Goal: Task Accomplishment & Management: Use online tool/utility

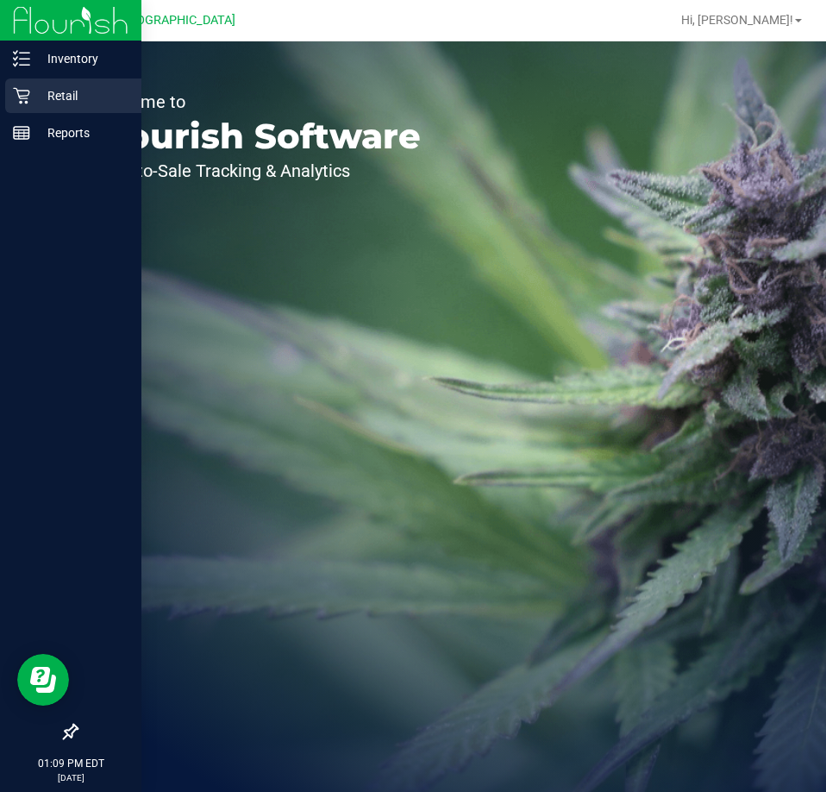
click at [33, 81] on div "Retail" at bounding box center [73, 95] width 136 height 34
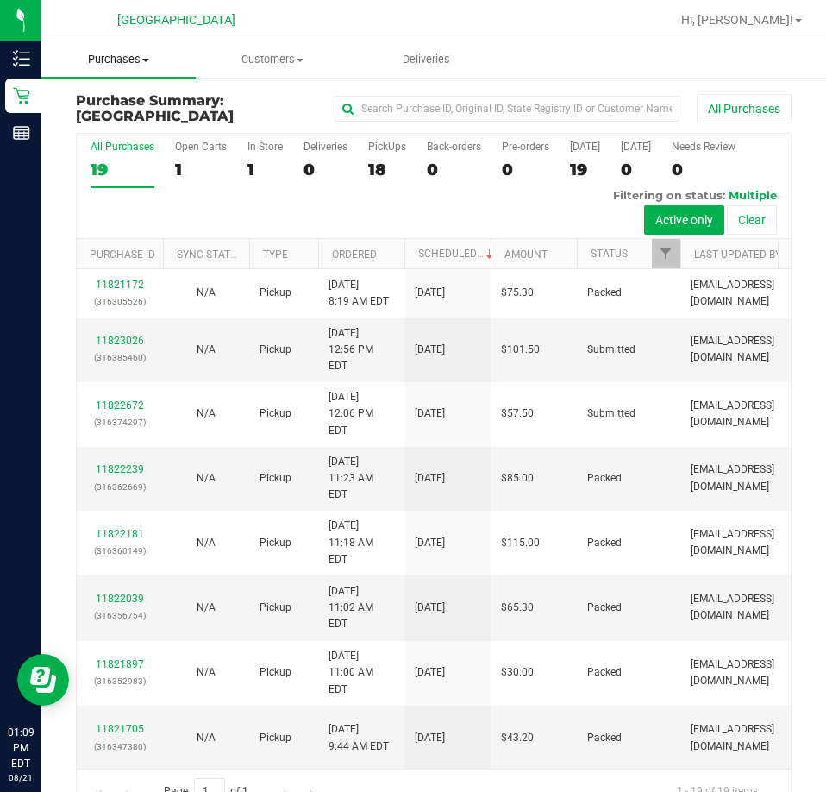
click at [151, 68] on uib-tab-heading "Purchases Summary of purchases Fulfillment All purchases" at bounding box center [118, 59] width 154 height 36
click at [160, 120] on li "Fulfillment" at bounding box center [129, 125] width 177 height 21
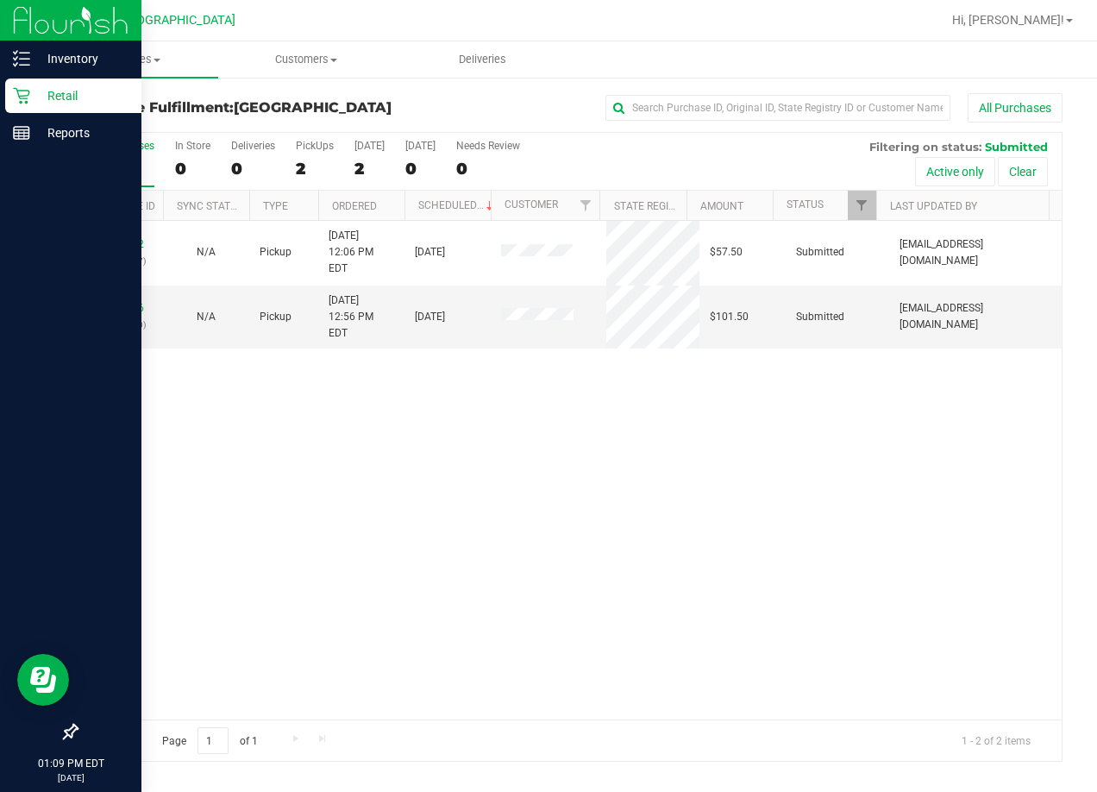
click at [17, 92] on icon at bounding box center [21, 96] width 16 height 16
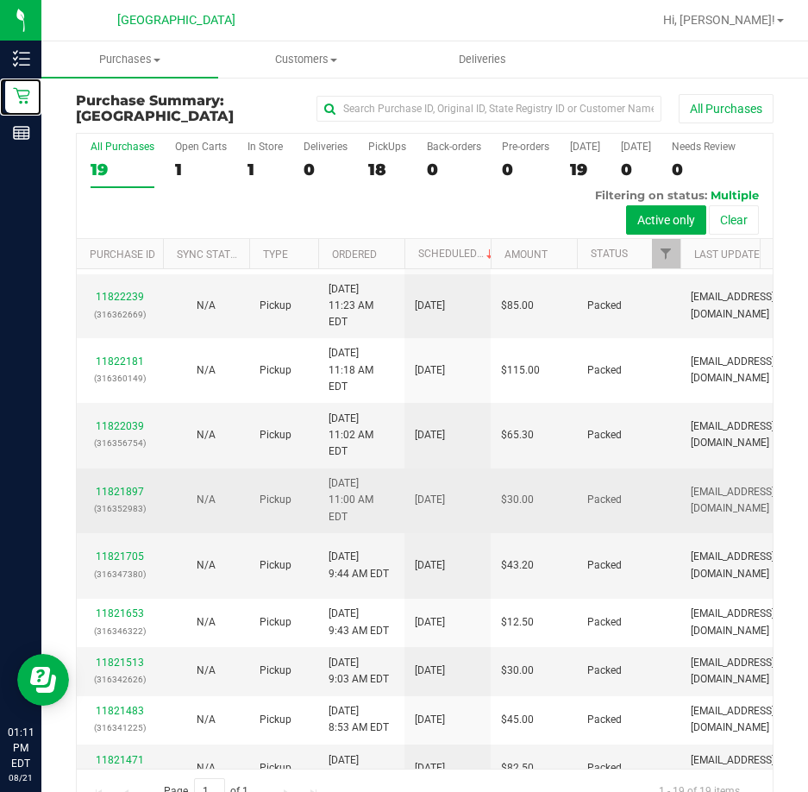
scroll to position [259, 0]
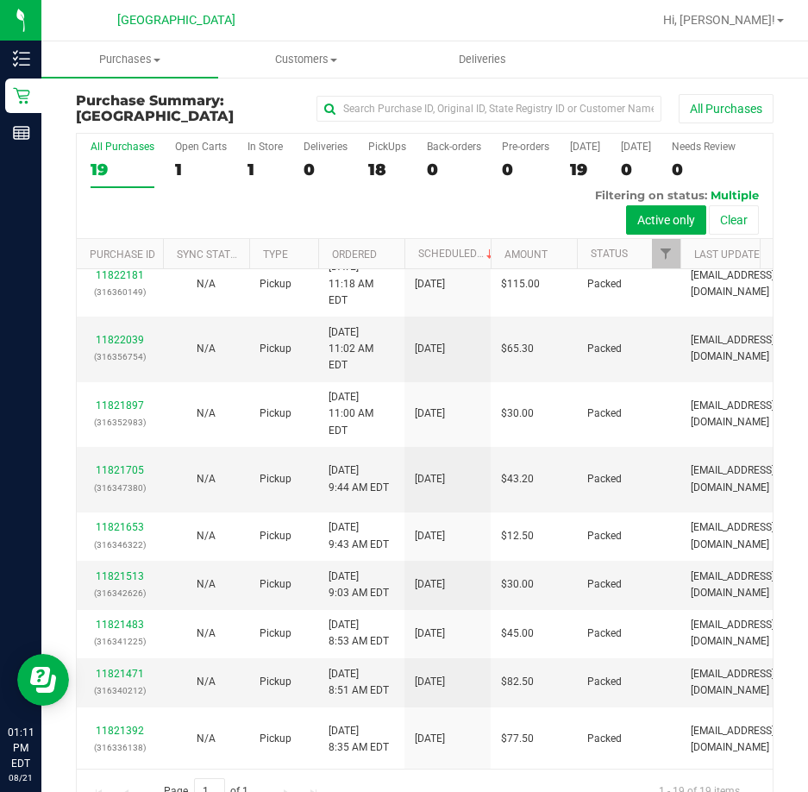
click at [561, 214] on div "All Purchases 19 Open Carts 1 In Store 1 Deliveries 0 PickUps 18 Back-orders 0 …" at bounding box center [425, 186] width 696 height 105
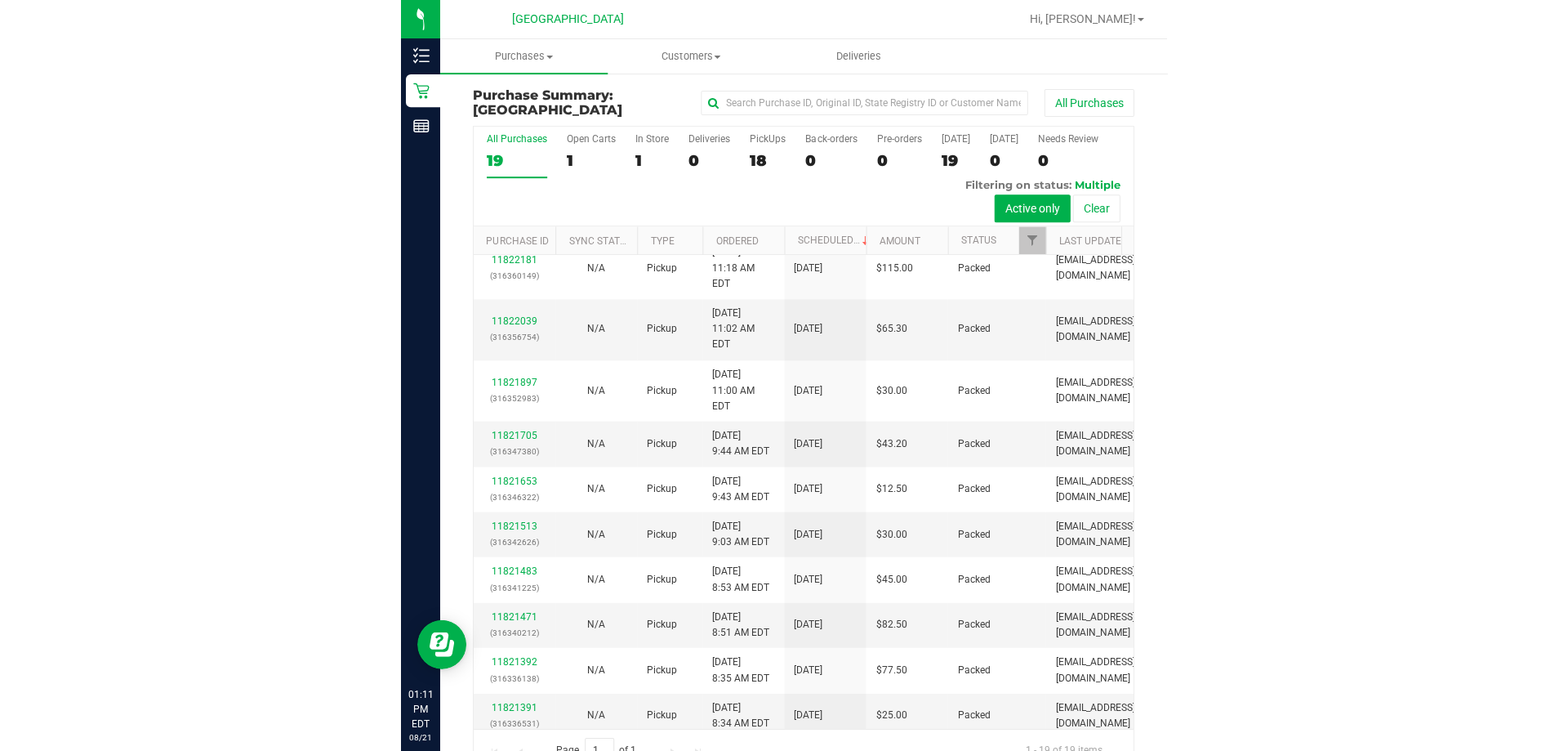
scroll to position [0, 0]
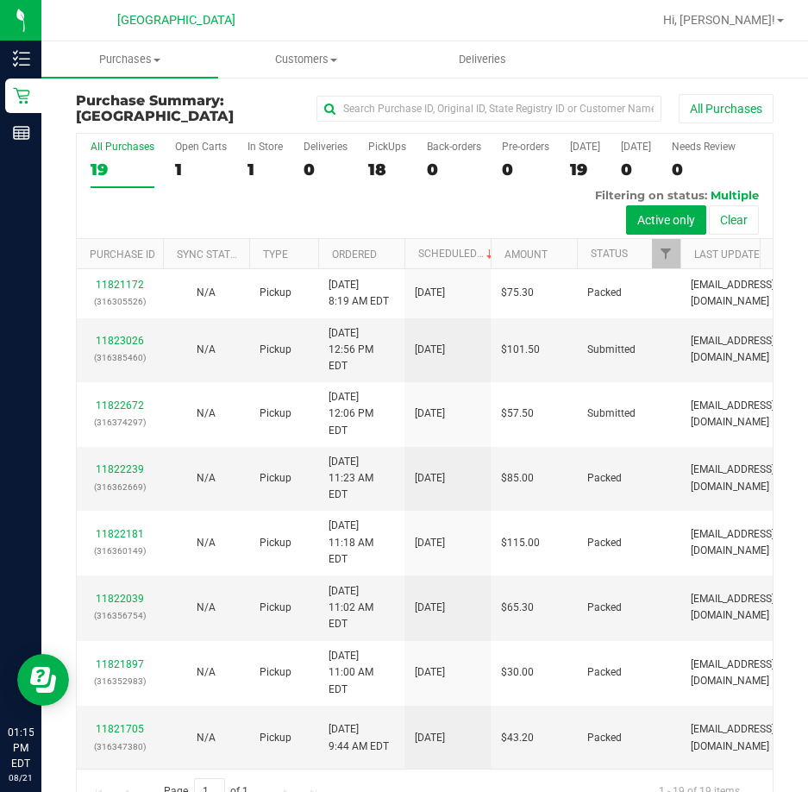
click at [42, 91] on div "Purchase Summary: Palm Coast WC All Purchases All Purchases 19 Open Carts 1 In …" at bounding box center [424, 453] width 767 height 755
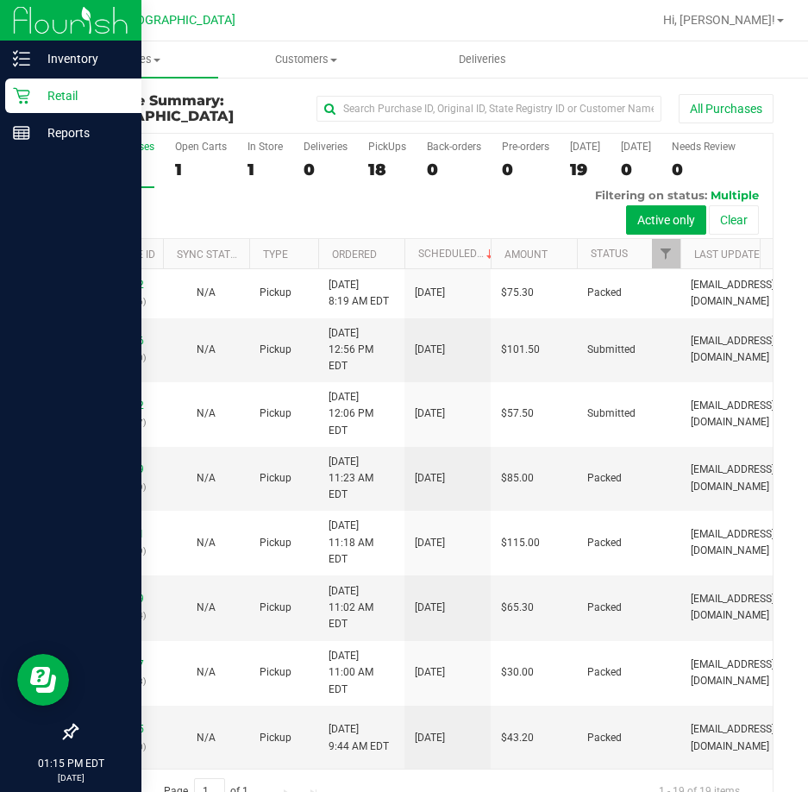
click at [28, 96] on icon at bounding box center [21, 96] width 16 height 16
click at [27, 97] on icon at bounding box center [21, 95] width 17 height 17
click at [35, 54] on p "Inventory" at bounding box center [81, 58] width 103 height 21
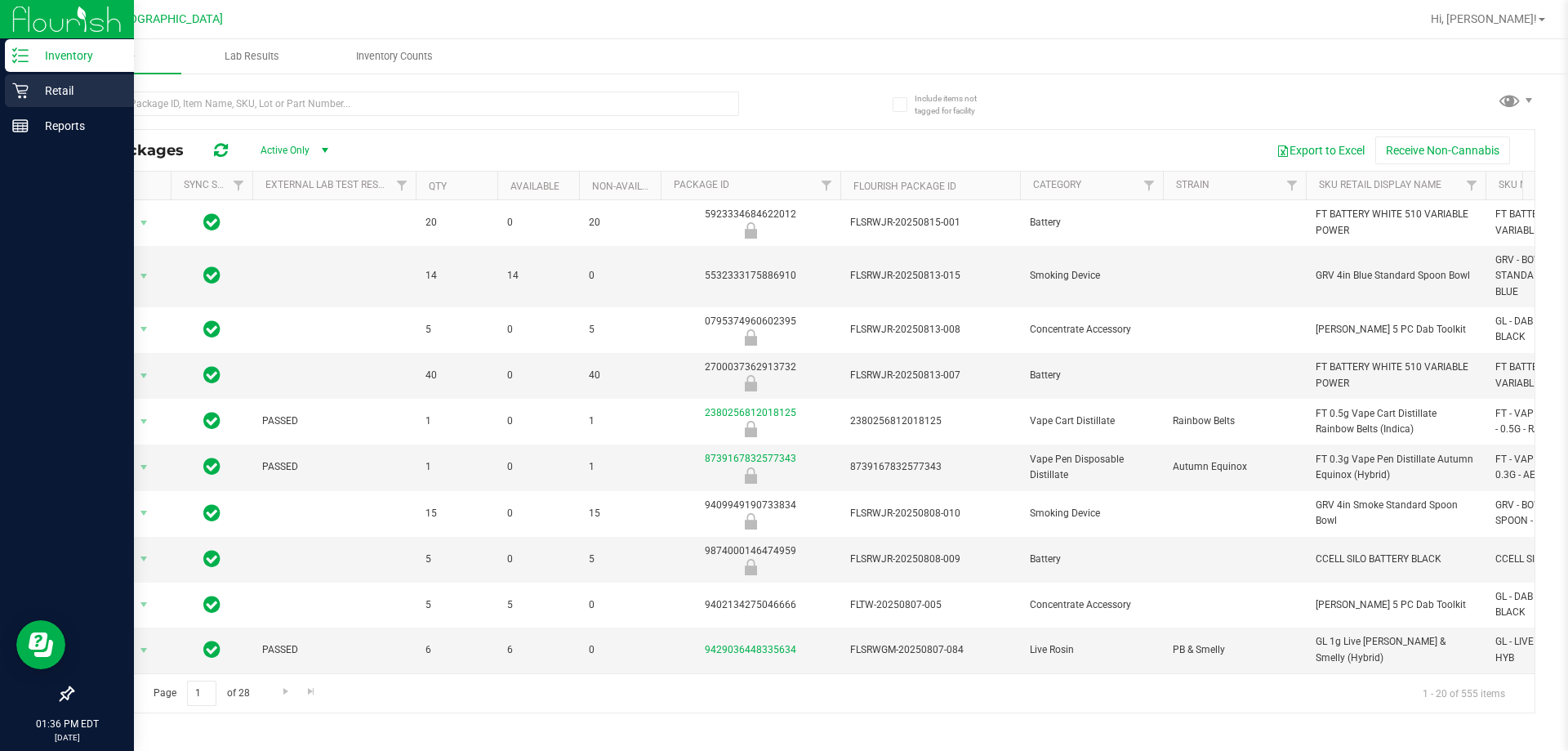
drag, startPoint x: 26, startPoint y: 92, endPoint x: 37, endPoint y: 95, distance: 11.4
click at [26, 92] on icon at bounding box center [20, 90] width 16 height 16
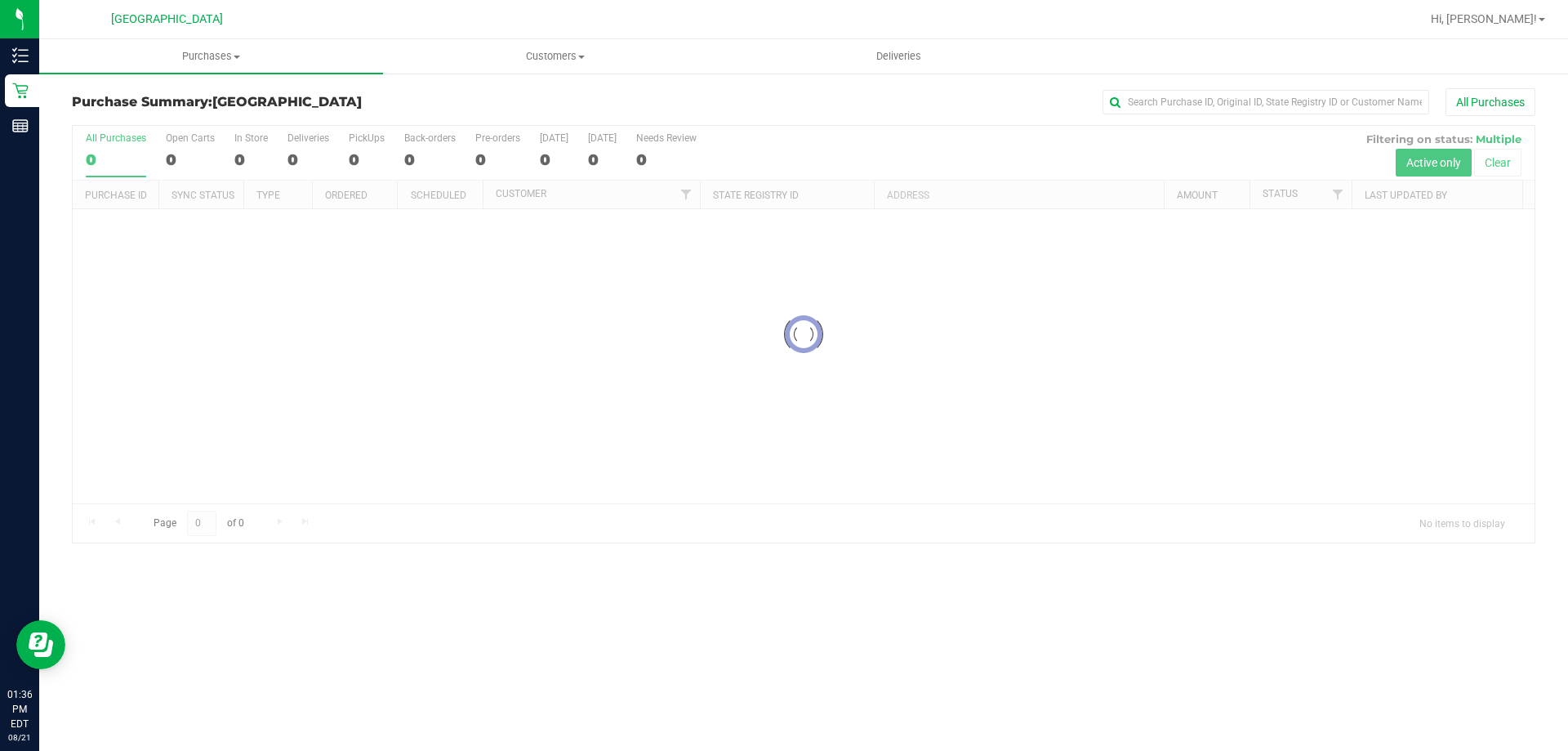
click at [187, 74] on link "Purchases Summary of purchases Fulfillment All purchases" at bounding box center [210, 56] width 344 height 34
click at [190, 58] on span "Purchases" at bounding box center [210, 57] width 344 height 15
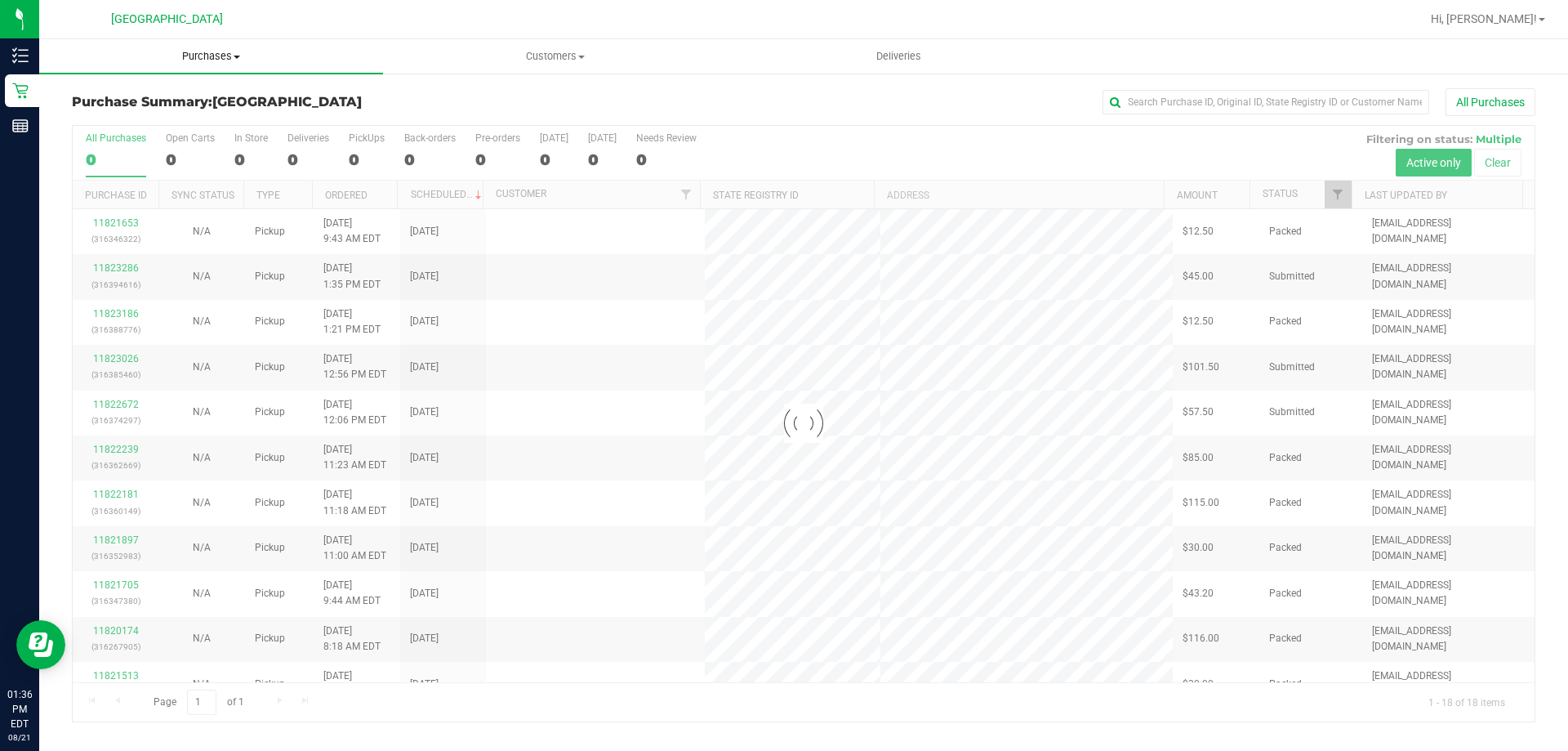
click at [190, 58] on span "Purchases" at bounding box center [210, 57] width 344 height 15
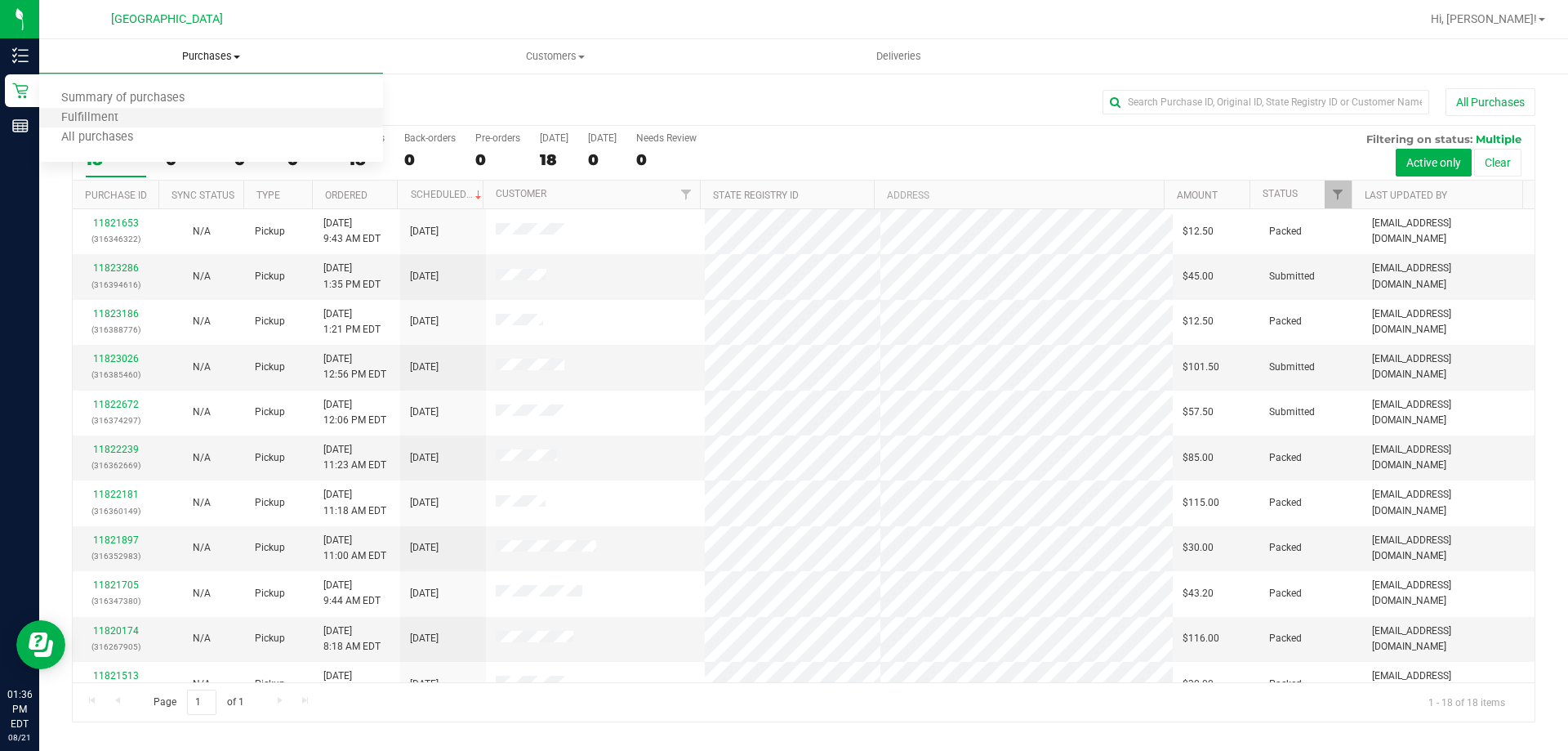
click at [194, 118] on li "Fulfillment" at bounding box center [210, 118] width 344 height 20
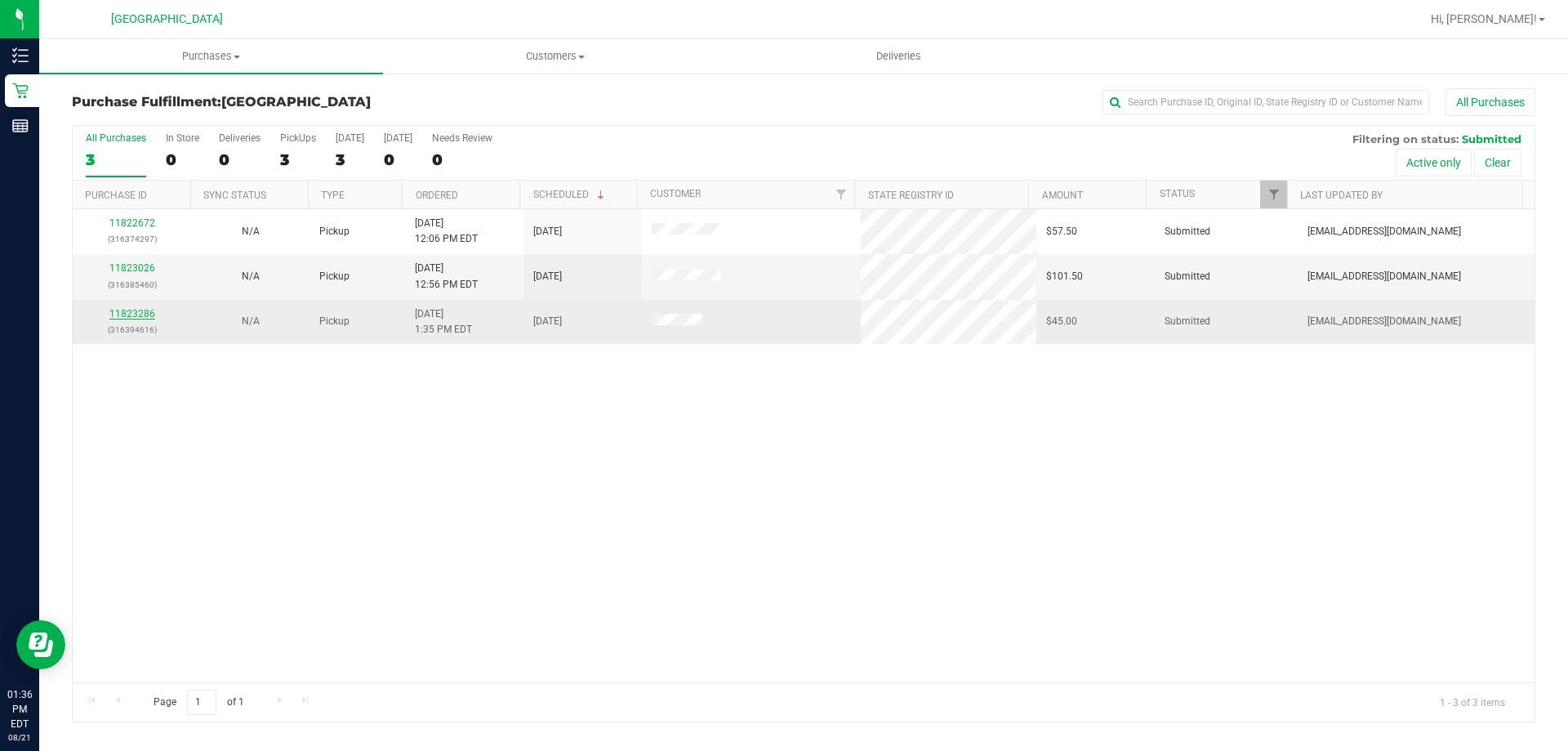
click at [143, 310] on link "11823286" at bounding box center [133, 313] width 45 height 11
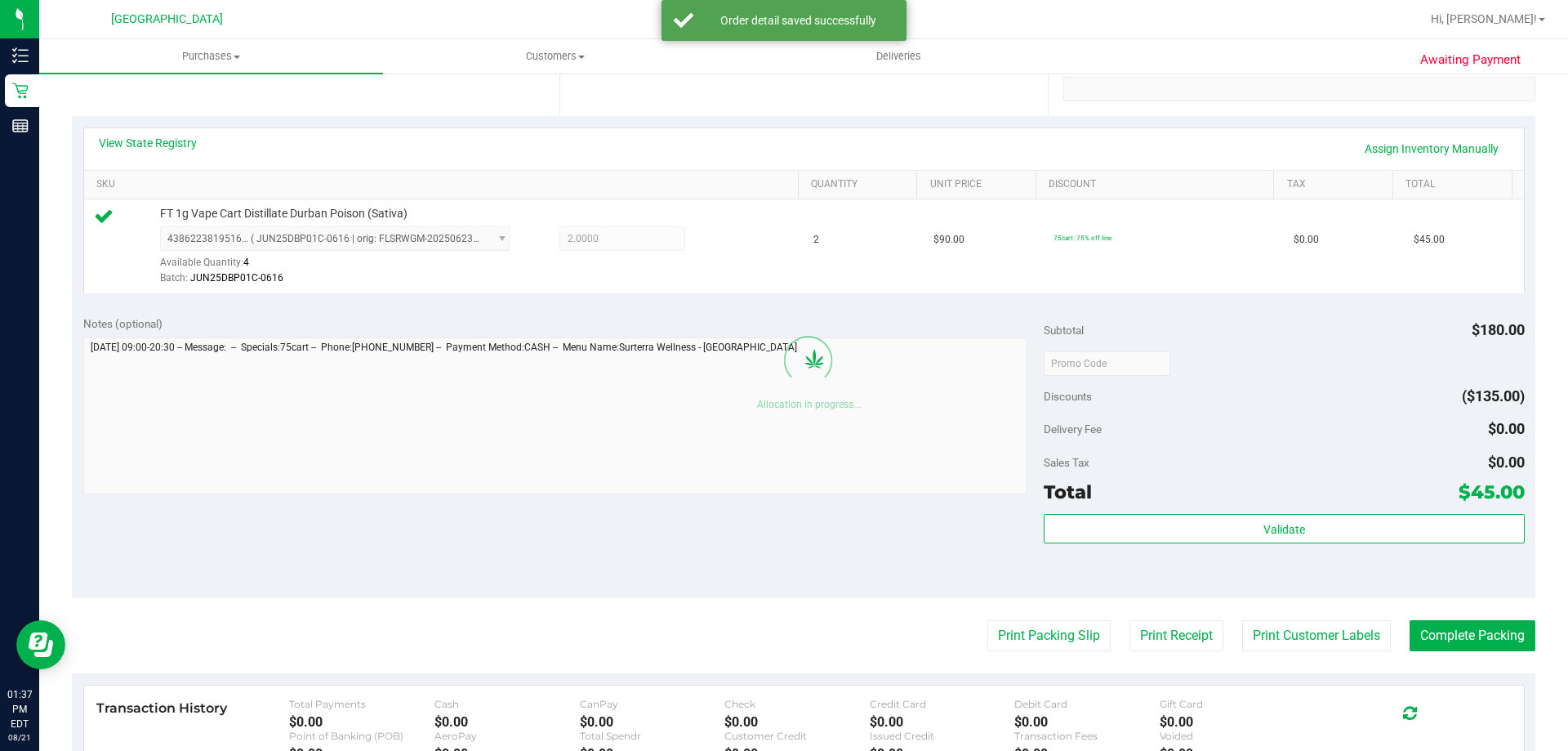
scroll to position [327, 0]
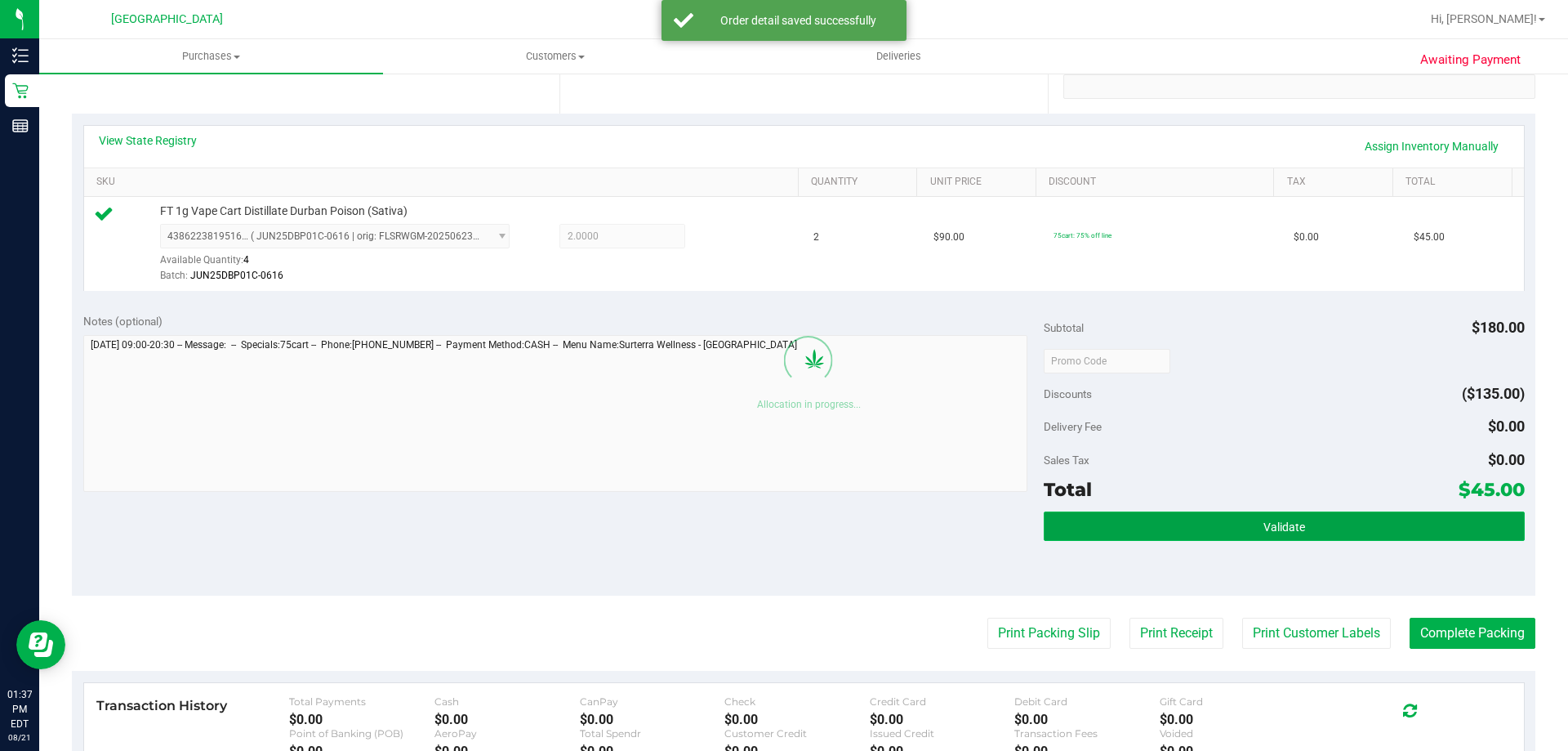
click at [781, 540] on button "Validate" at bounding box center [1283, 526] width 480 height 29
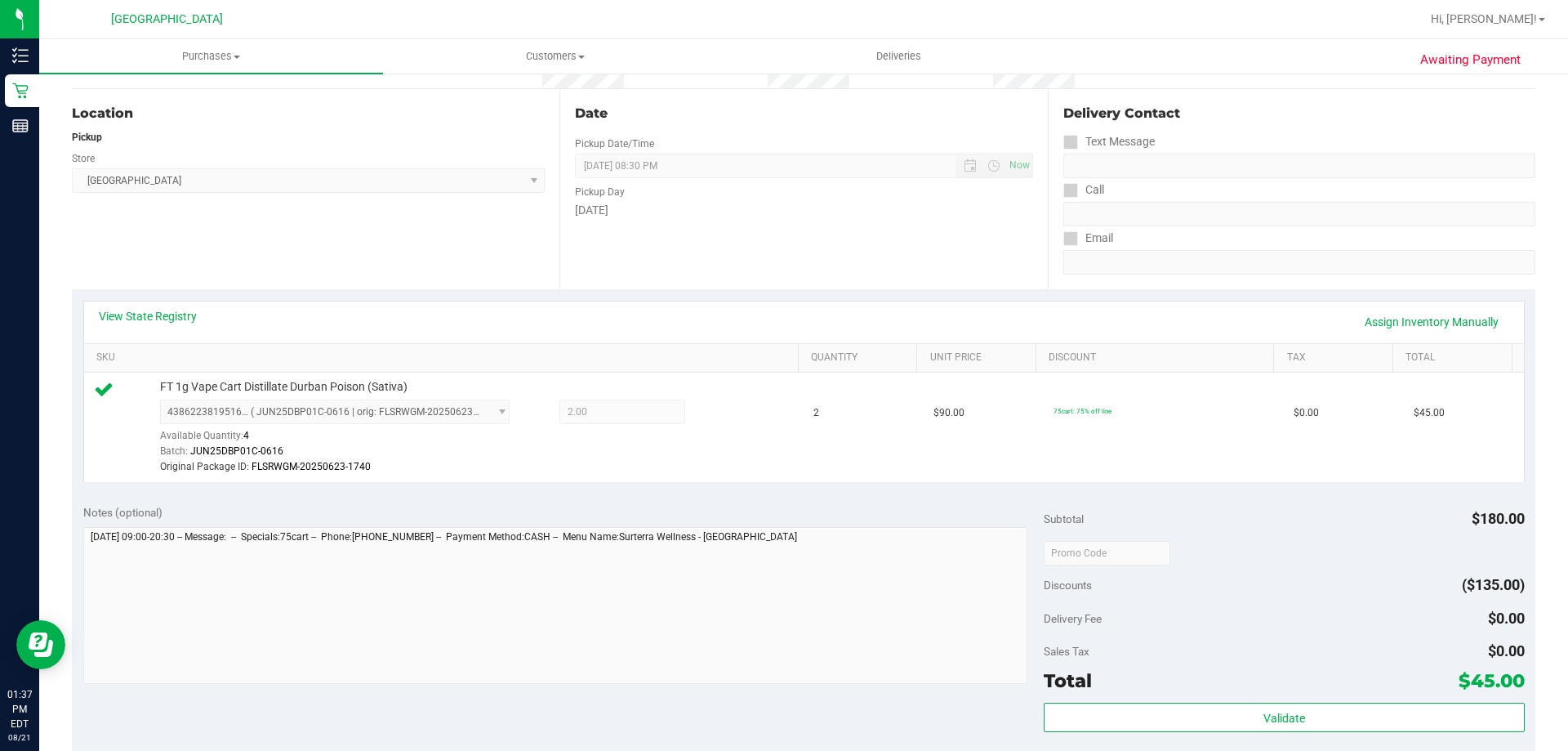
scroll to position [245, 0]
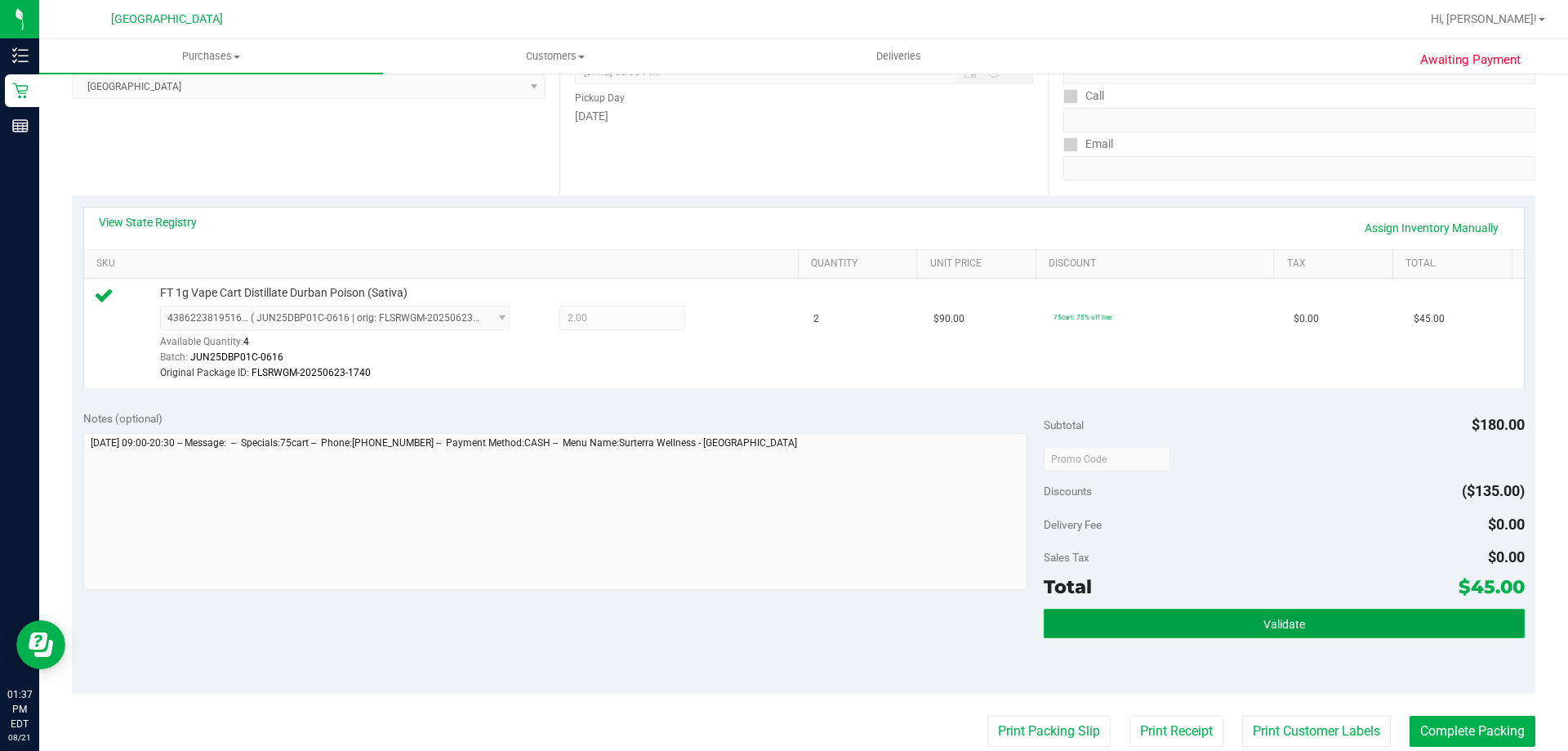
click at [1135, 613] on button "Validate" at bounding box center [1283, 622] width 480 height 29
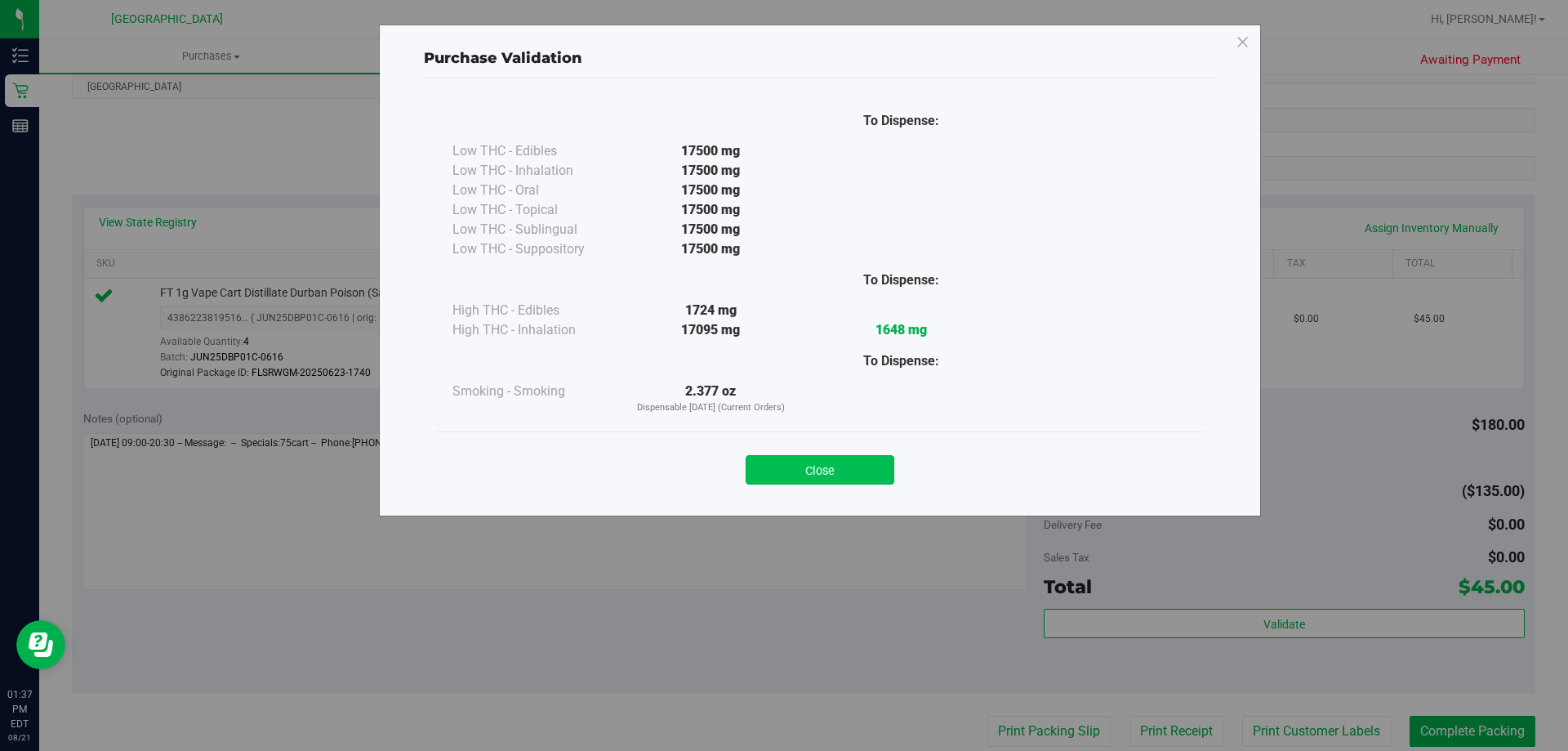
click at [869, 475] on button "Close" at bounding box center [819, 469] width 149 height 29
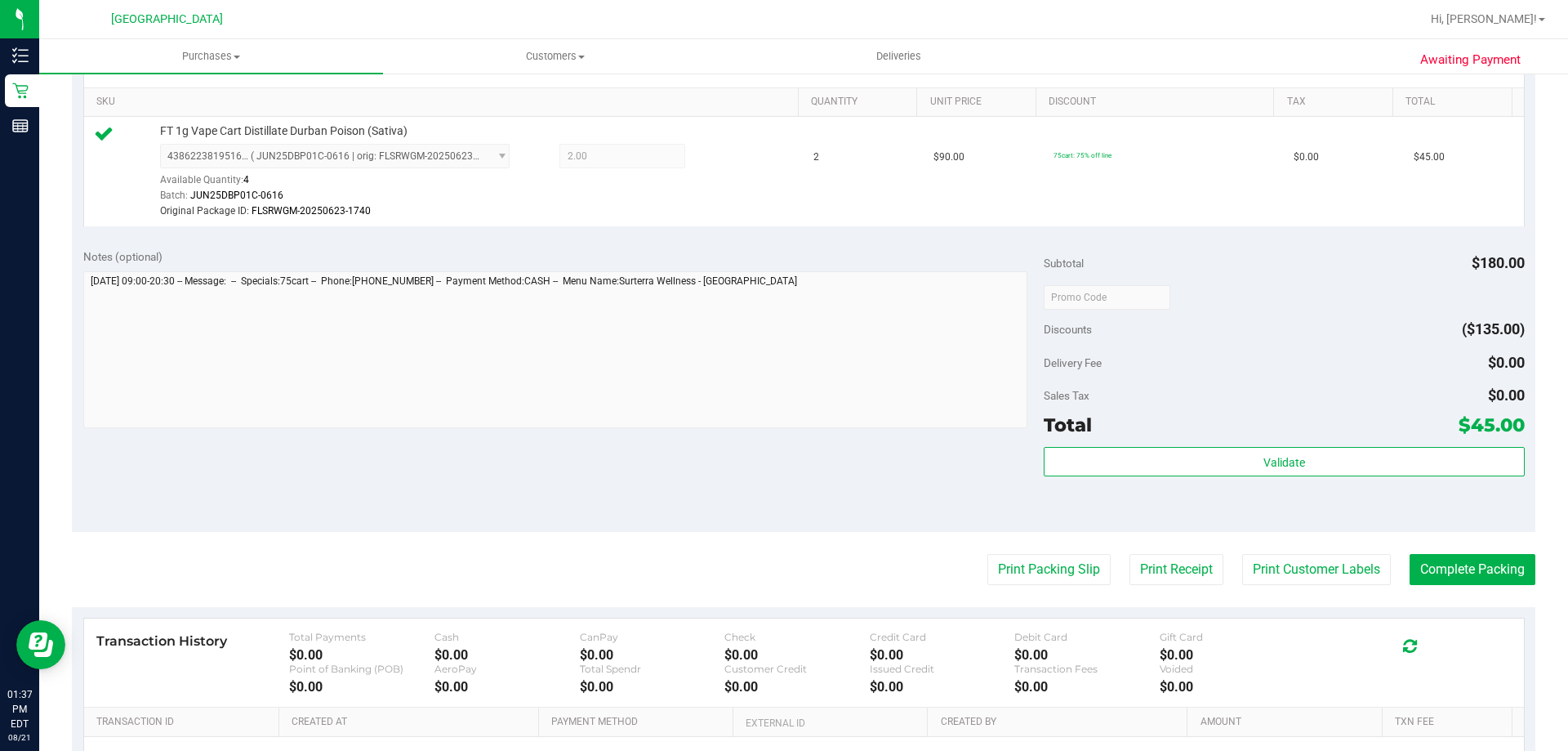
scroll to position [408, 0]
click at [1060, 553] on button "Print Packing Slip" at bounding box center [1049, 567] width 123 height 31
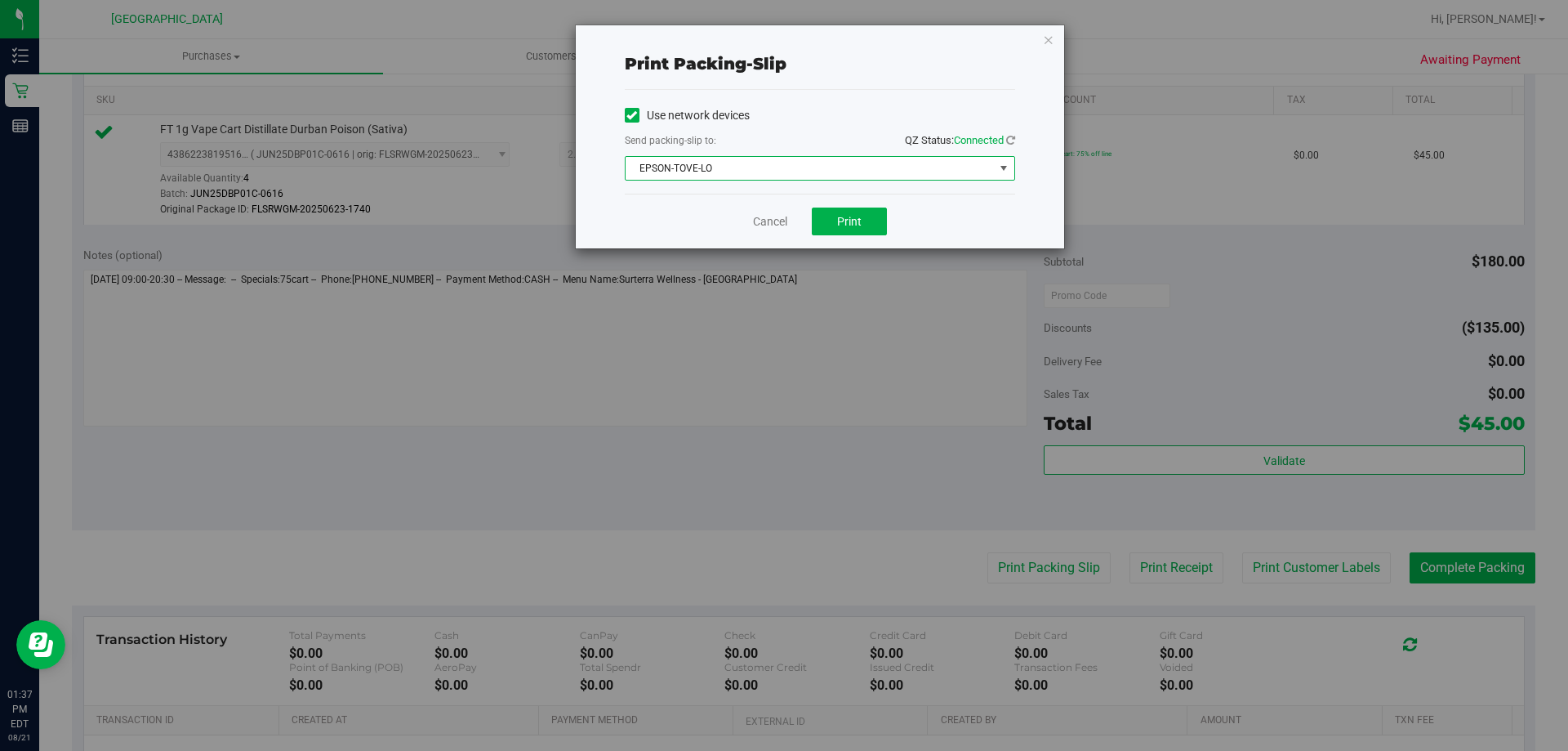
click at [827, 163] on span "EPSON-TOVE-LO" at bounding box center [810, 169] width 368 height 23
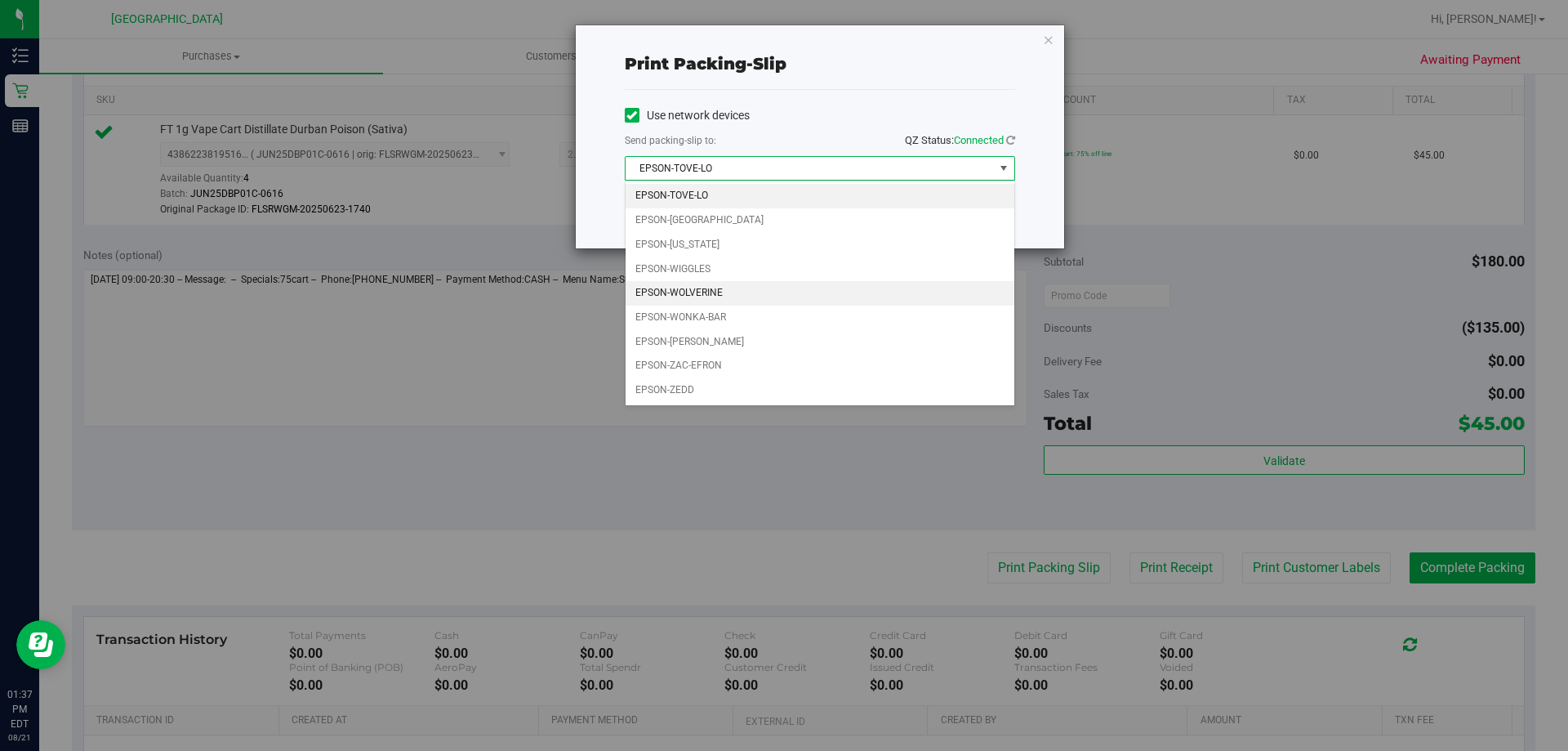
click at [753, 302] on li "EPSON-WOLVERINE" at bounding box center [820, 294] width 388 height 25
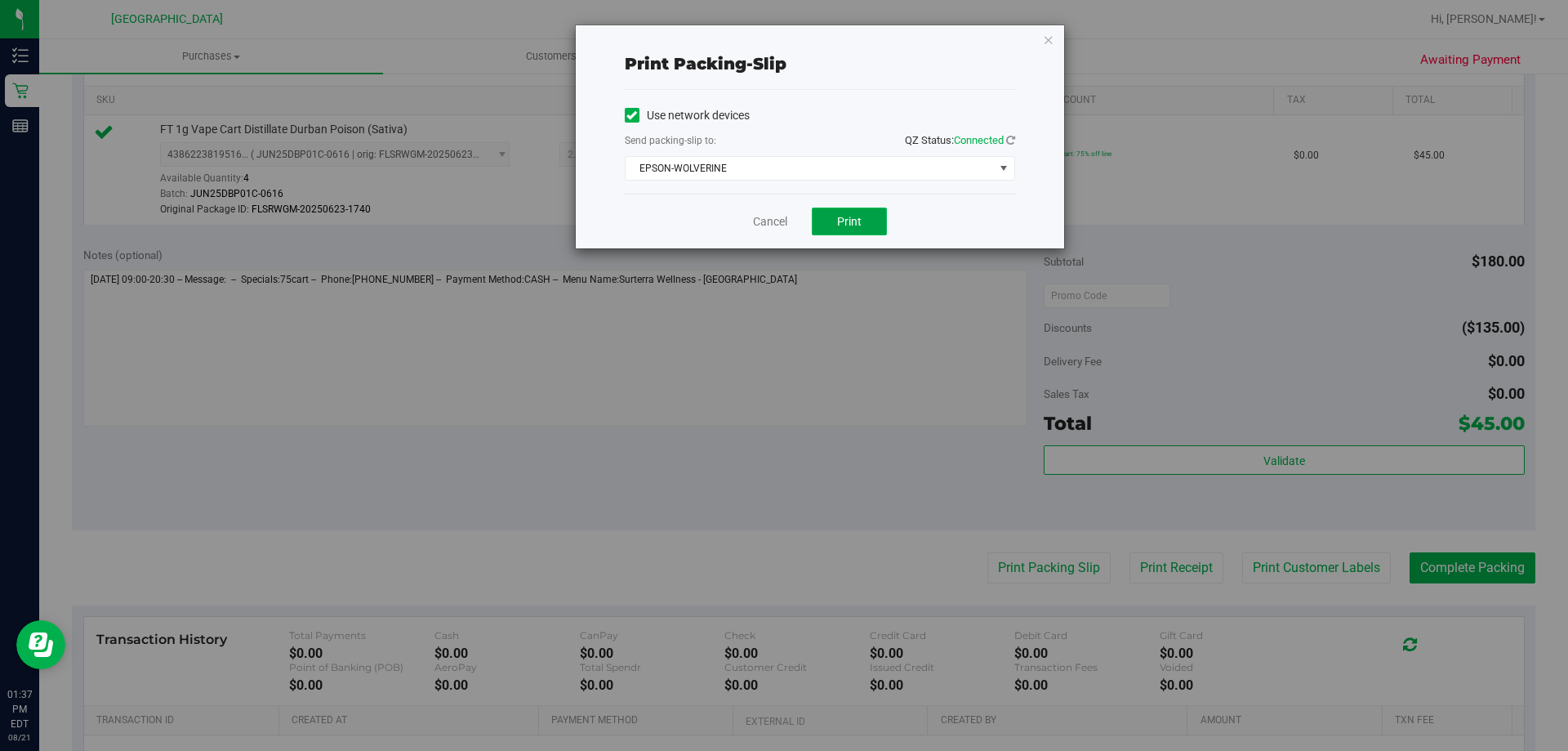
click at [856, 215] on span "Print" at bounding box center [849, 222] width 25 height 13
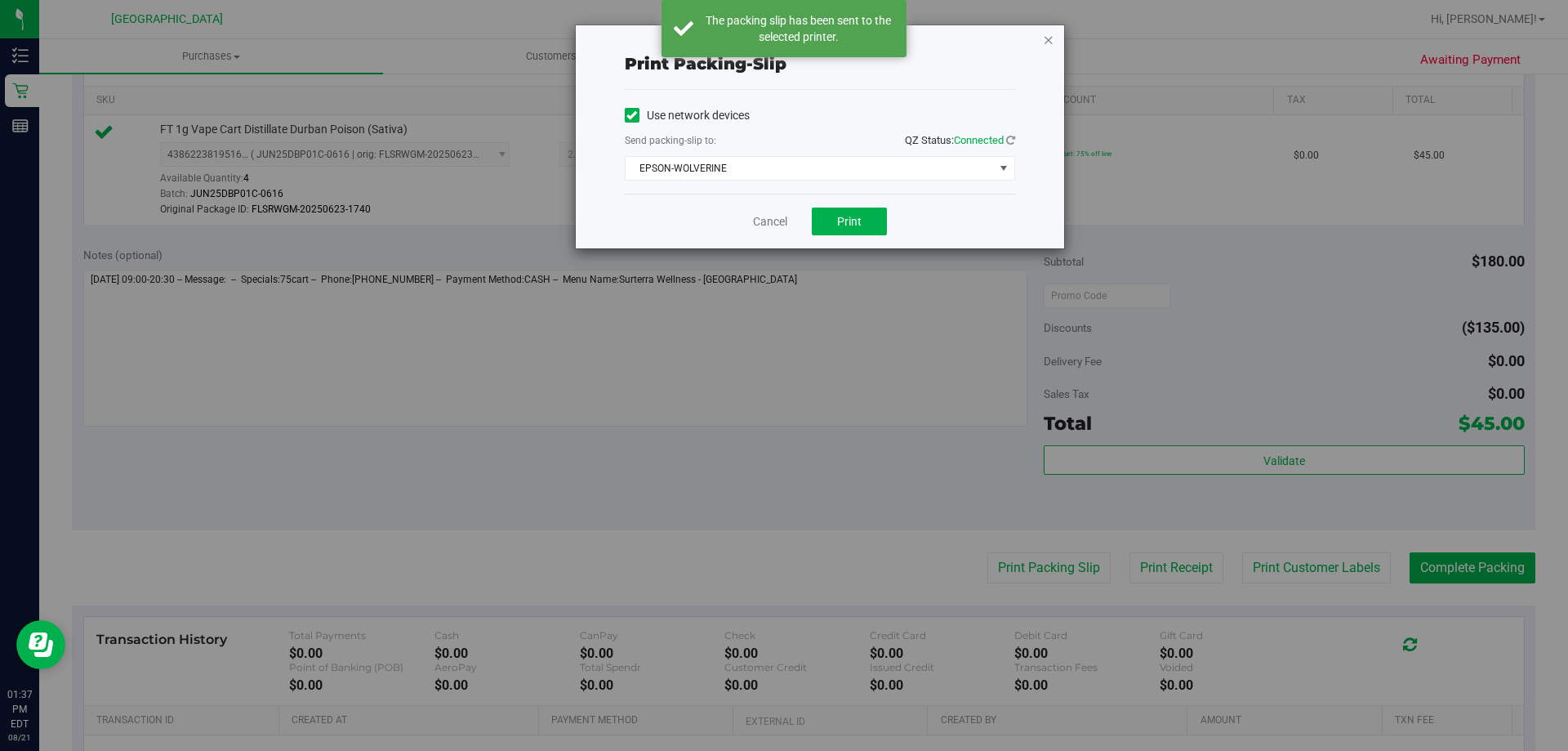
click at [1050, 46] on icon "button" at bounding box center [1048, 39] width 11 height 20
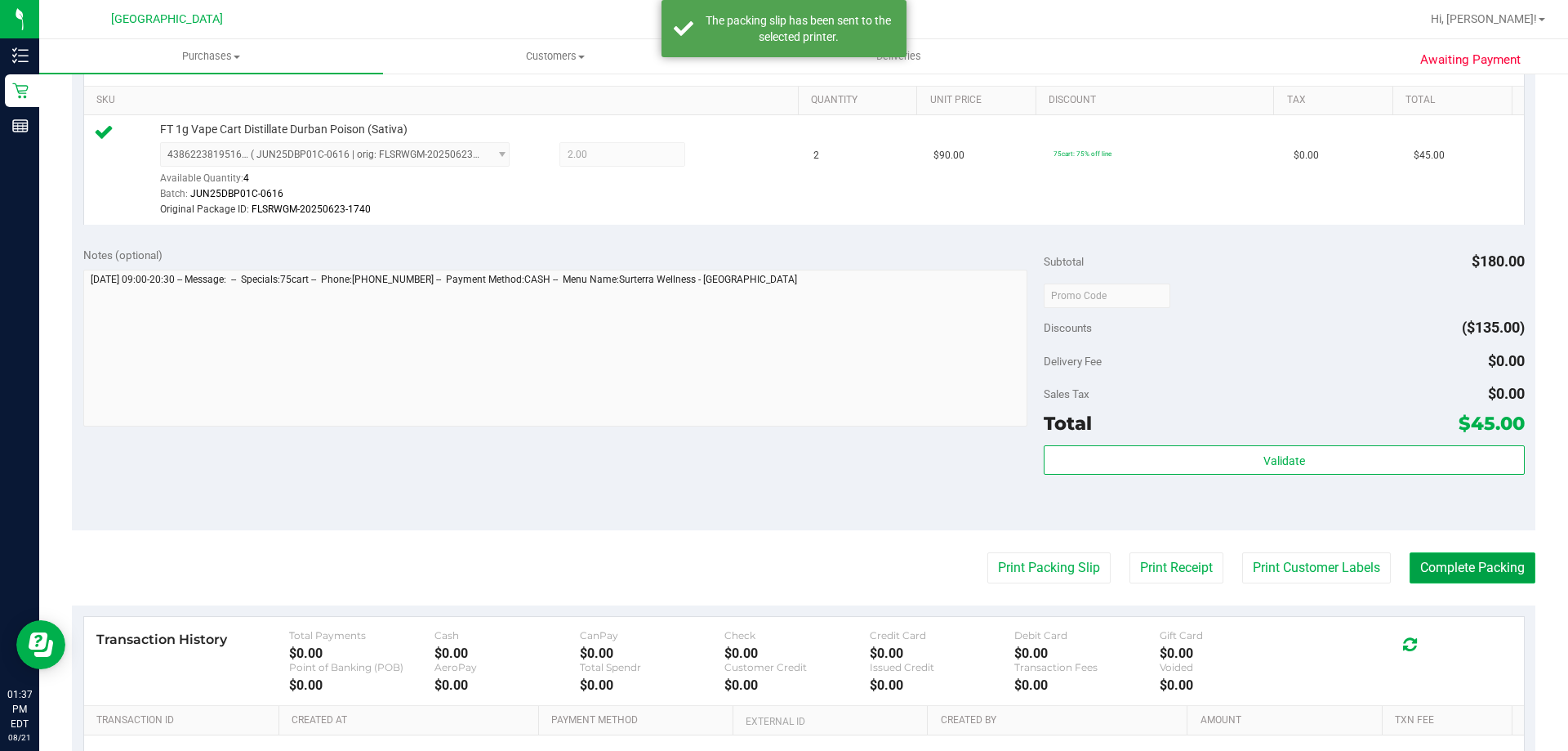
click at [1419, 568] on button "Complete Packing" at bounding box center [1471, 567] width 126 height 31
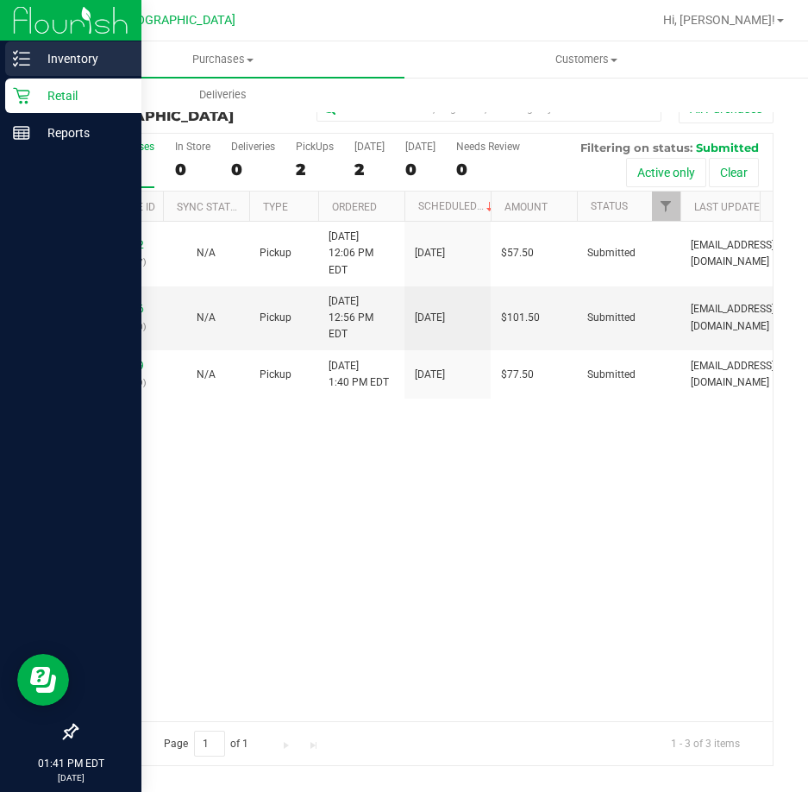
click at [19, 50] on icon at bounding box center [21, 58] width 17 height 17
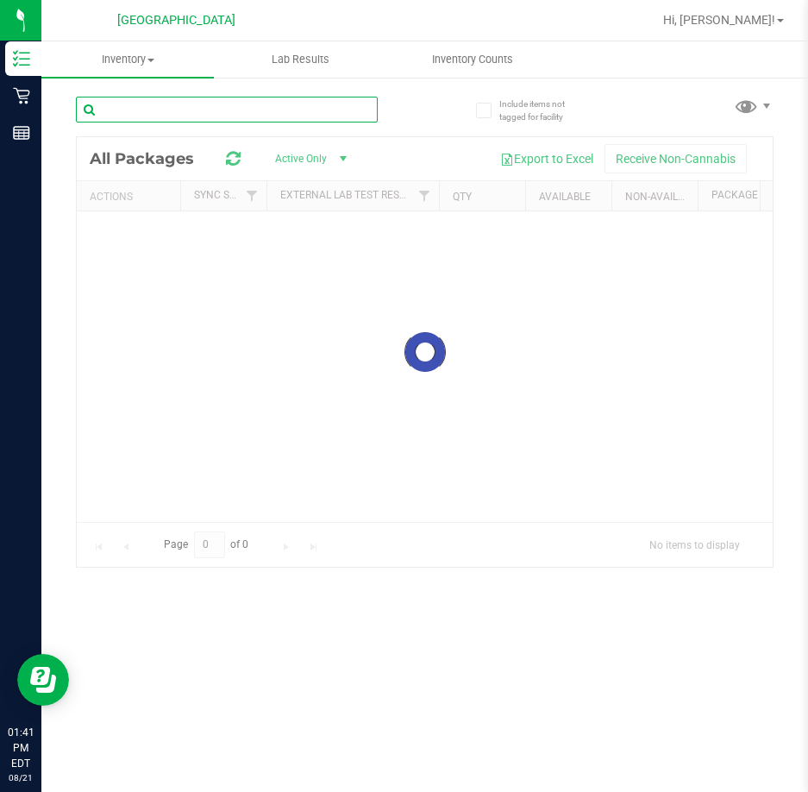
click at [256, 111] on input "text" at bounding box center [227, 110] width 302 height 26
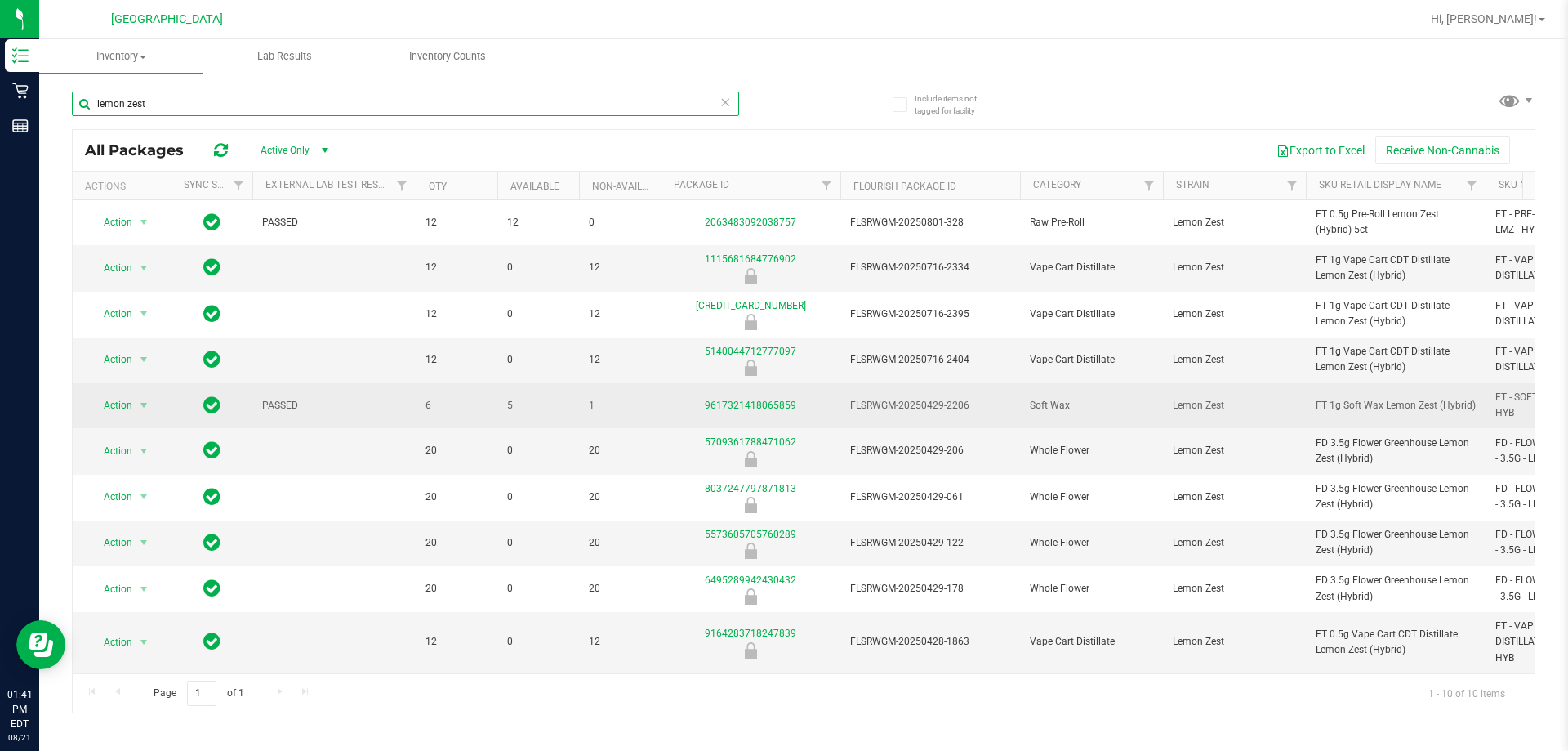
scroll to position [57, 0]
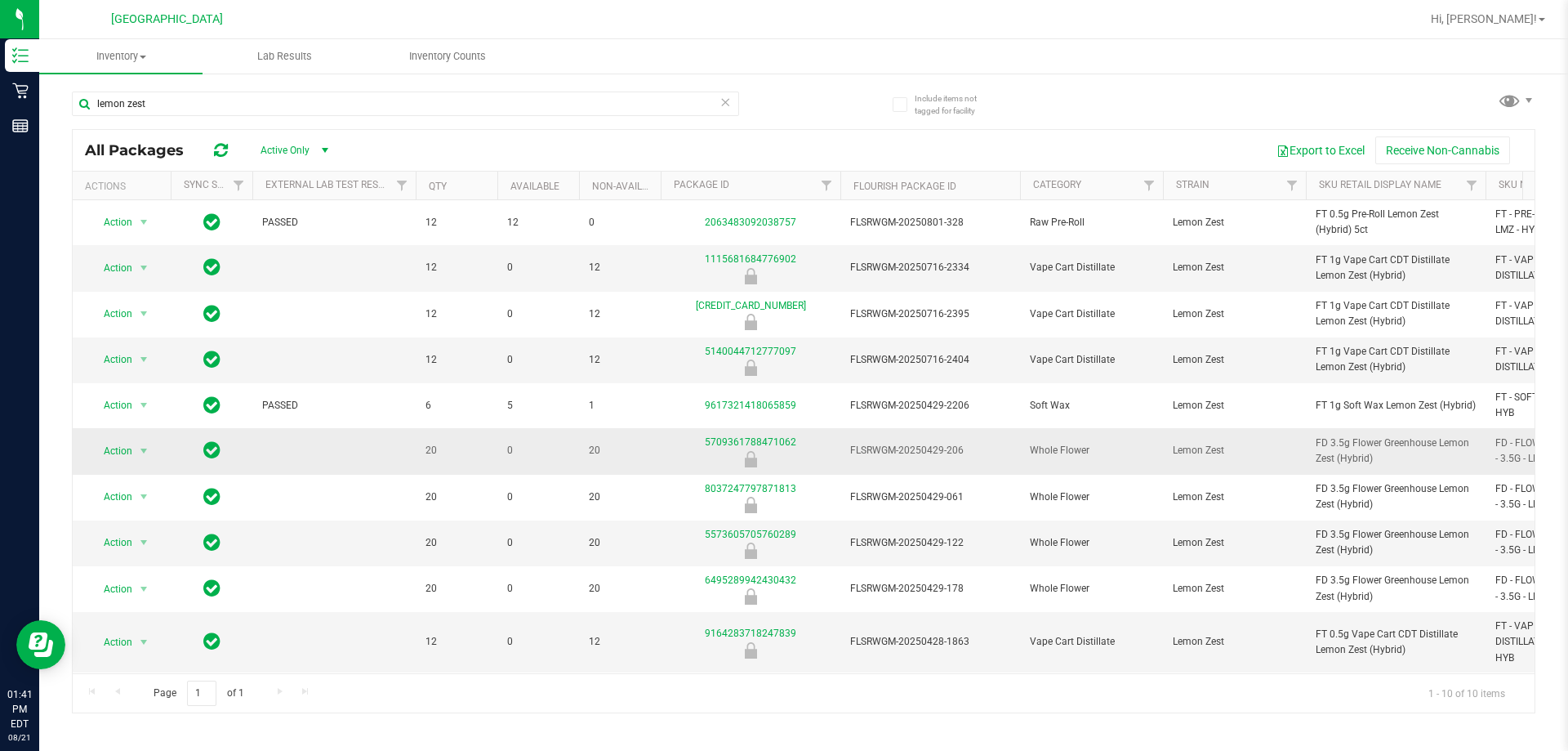
click at [1344, 436] on span "FD 3.5g Flower Greenhouse Lemon Zest (Hybrid)" at bounding box center [1395, 451] width 160 height 31
copy tr "FD 3.5g Flower Greenhouse Lemon Zest (Hybrid)"
click at [144, 104] on input "lemon zest" at bounding box center [405, 104] width 668 height 25
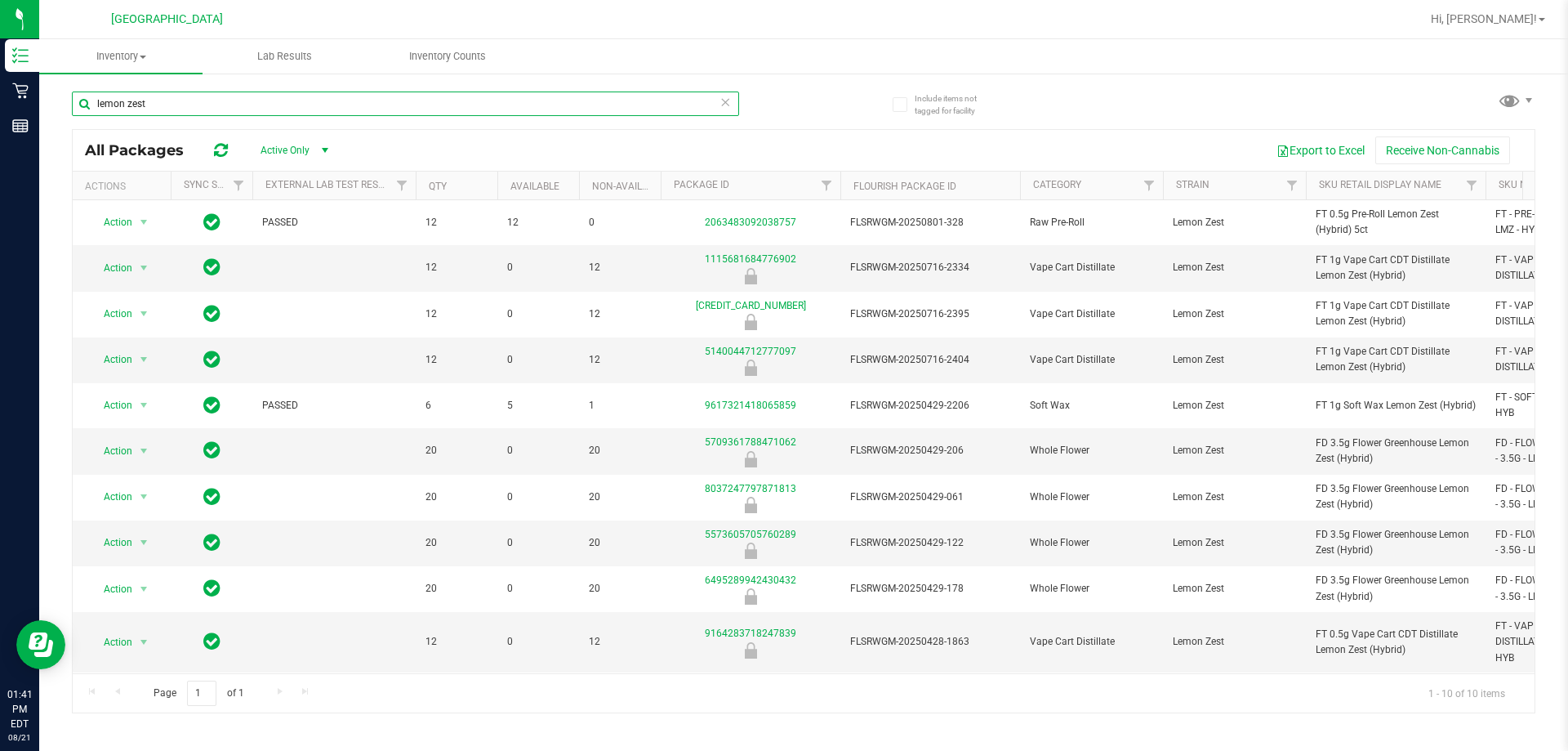
click at [143, 104] on input "lemon zest" at bounding box center [405, 104] width 668 height 25
paste input "FD 3.5g Flower Greenhouse Lemon Zest (Hybrid)"
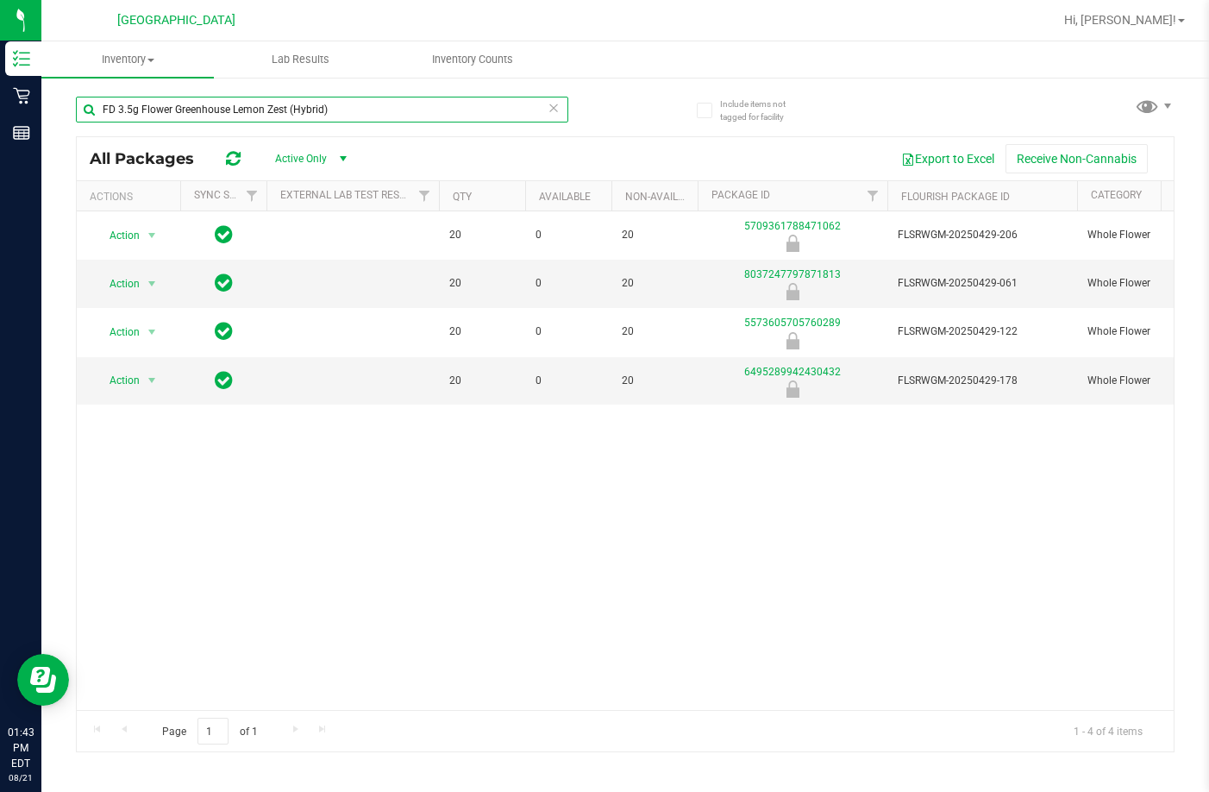
type input "FD 3.5g Flower Greenhouse Lemon Zest (Hybrid)"
click at [1209, 139] on html "Inventory Retail Reports 01:43 PM EDT [DATE] 08/21 Palm Coast WC Hi, [PERSON_NA…" at bounding box center [604, 396] width 1209 height 792
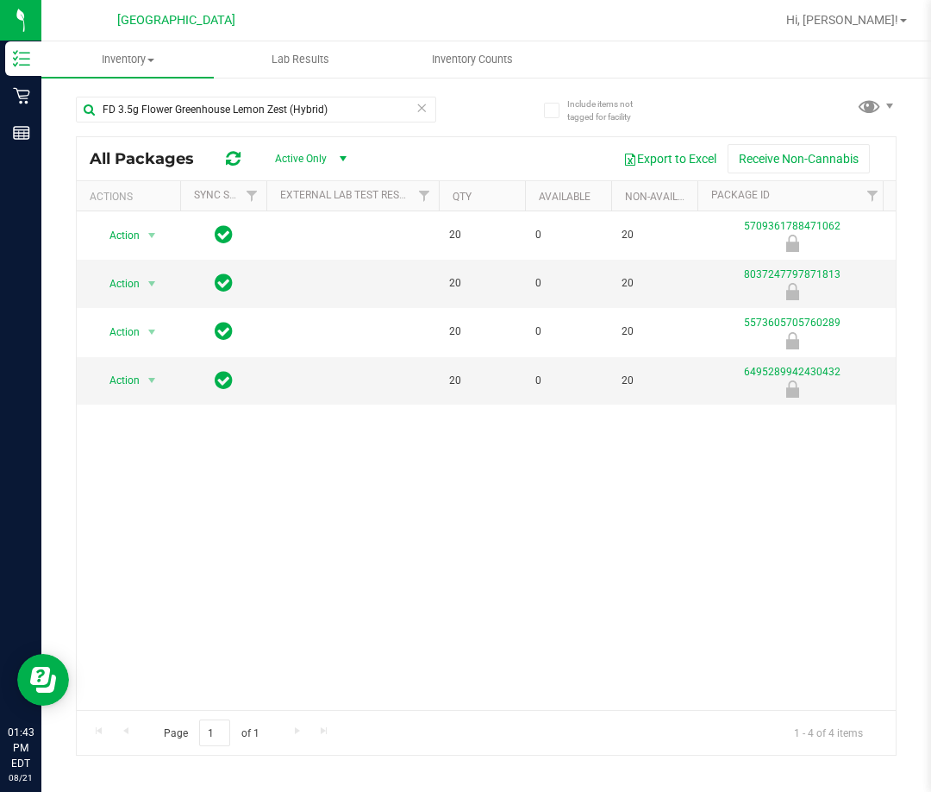
click at [912, 229] on div "Include items not tagged for facility FD 3.5g Flower Greenhouse Lemon Zest (Hyb…" at bounding box center [486, 339] width 890 height 526
click at [929, 206] on div "Include items not tagged for facility FD 3.5g Flower Greenhouse Lemon Zest (Hyb…" at bounding box center [486, 339] width 890 height 526
